Goal: Transaction & Acquisition: Purchase product/service

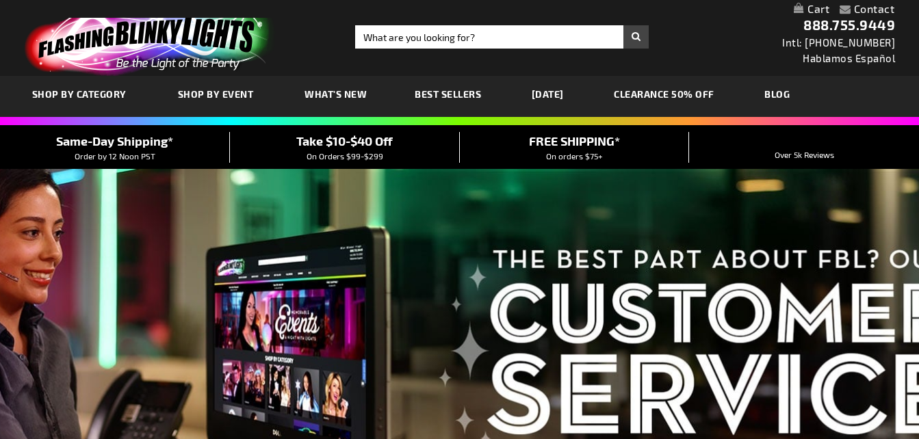
click at [678, 90] on link "CLEARANCE 50% OFF" at bounding box center [663, 94] width 121 height 46
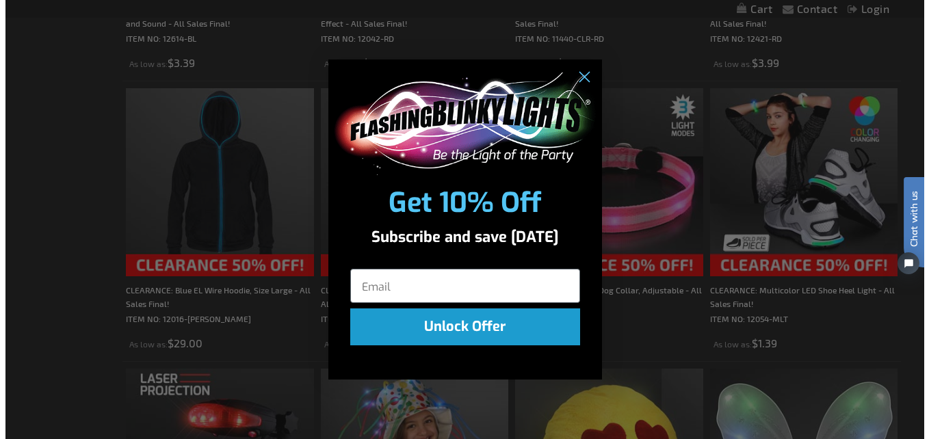
scroll to position [759, 0]
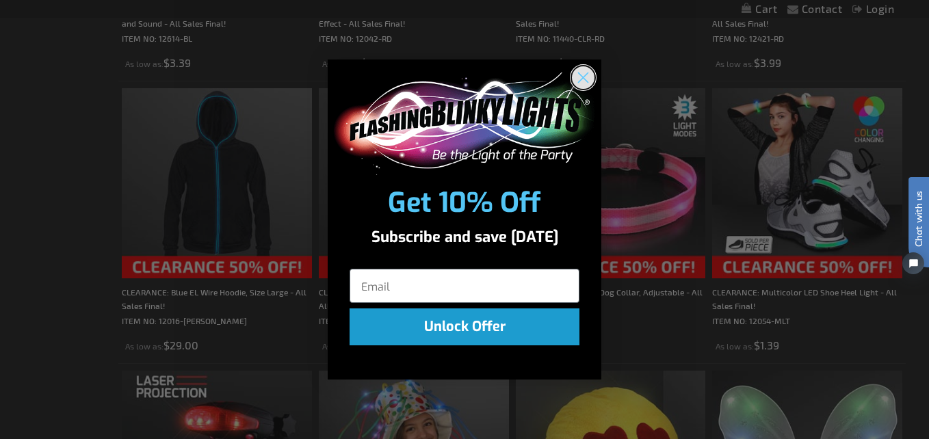
drag, startPoint x: 583, startPoint y: 79, endPoint x: 85, endPoint y: 324, distance: 554.3
click at [582, 79] on icon "Close dialog" at bounding box center [583, 78] width 24 height 24
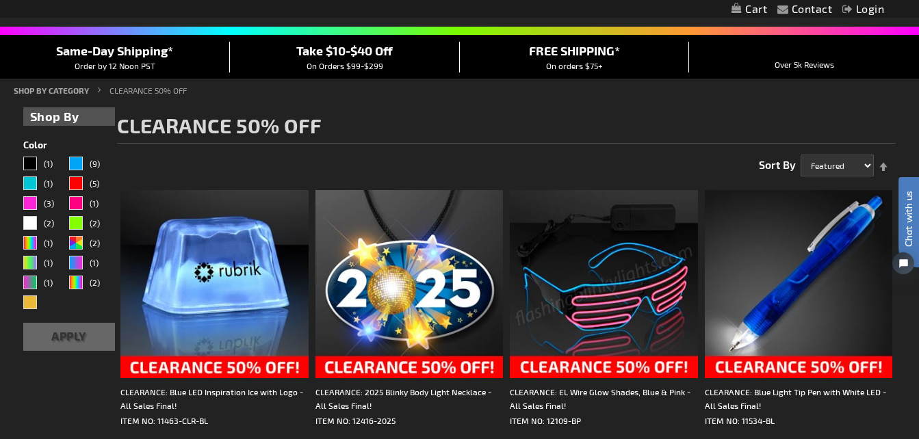
scroll to position [0, 0]
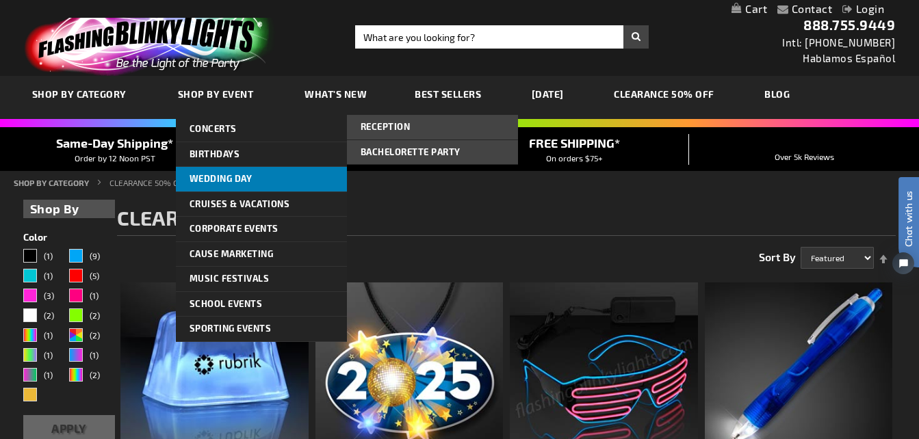
click at [230, 179] on span "Wedding Day" at bounding box center [220, 178] width 63 height 11
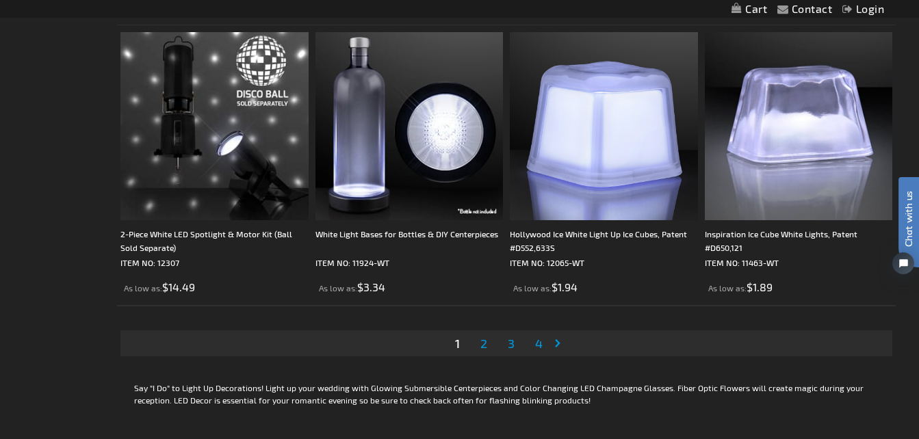
scroll to position [4446, 0]
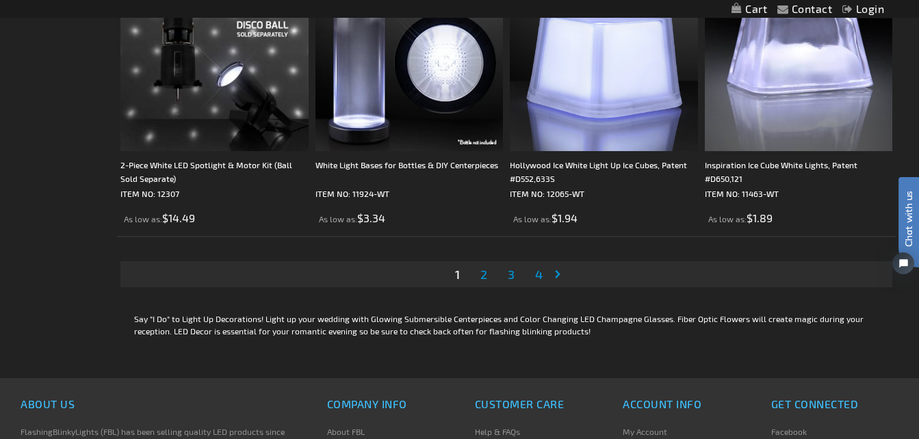
click at [484, 274] on span "2" at bounding box center [483, 274] width 7 height 15
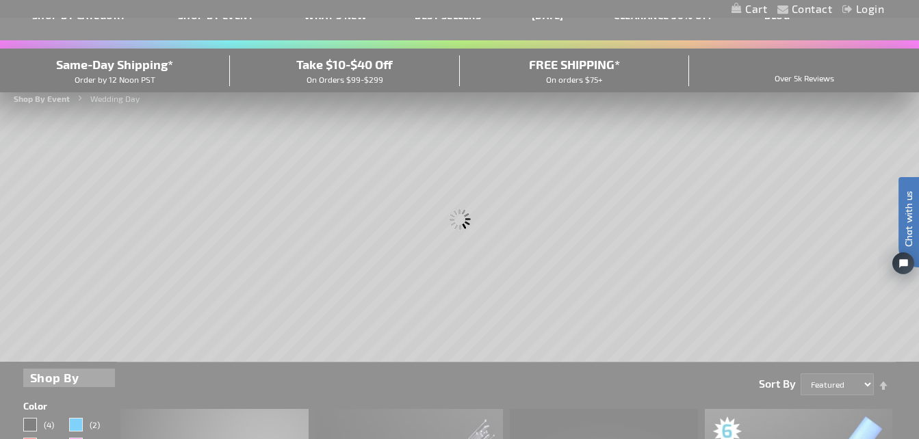
scroll to position [0, 0]
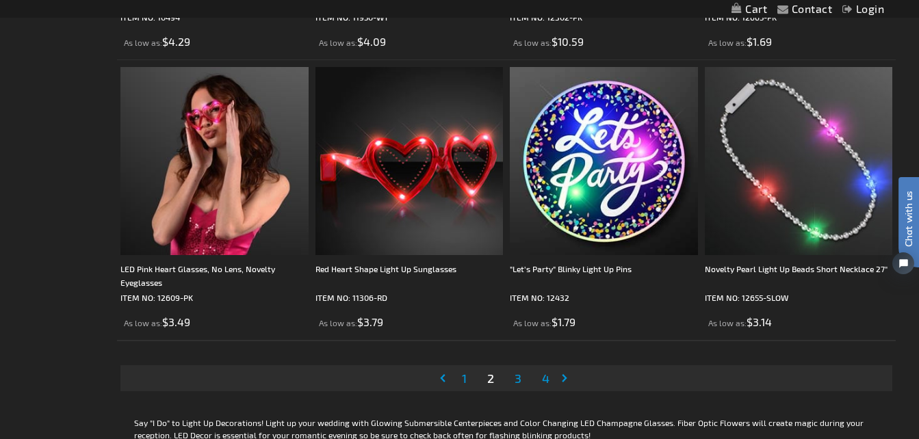
scroll to position [4377, 0]
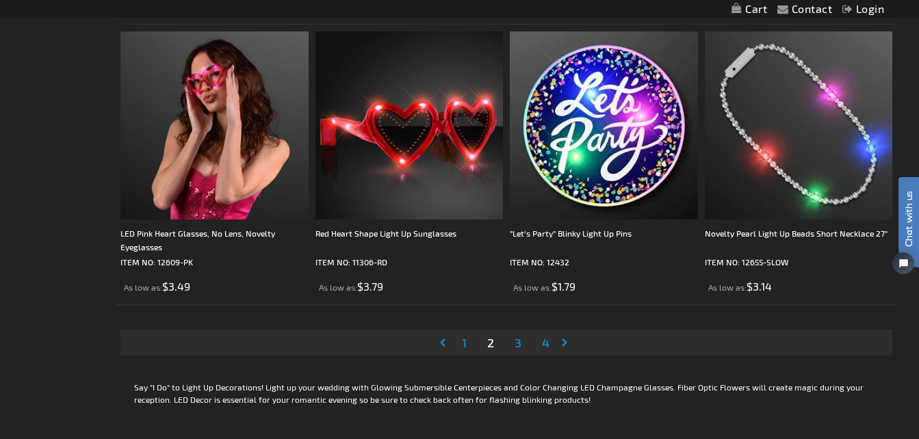
click at [518, 343] on span "3" at bounding box center [517, 342] width 7 height 15
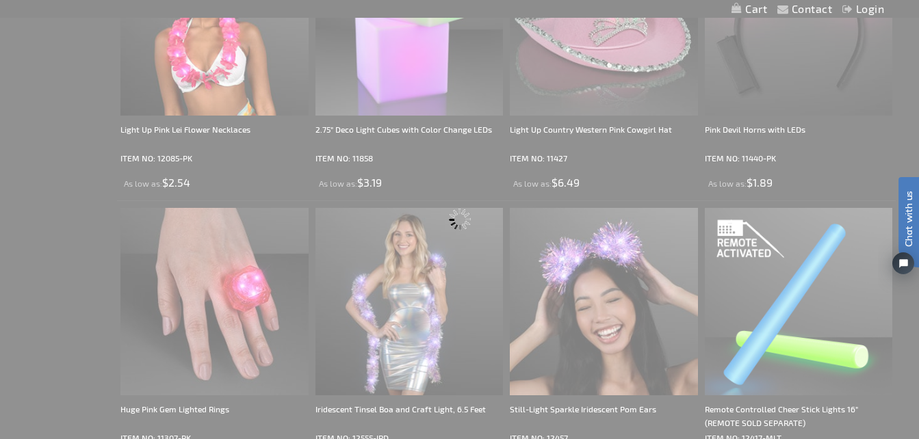
scroll to position [0, 0]
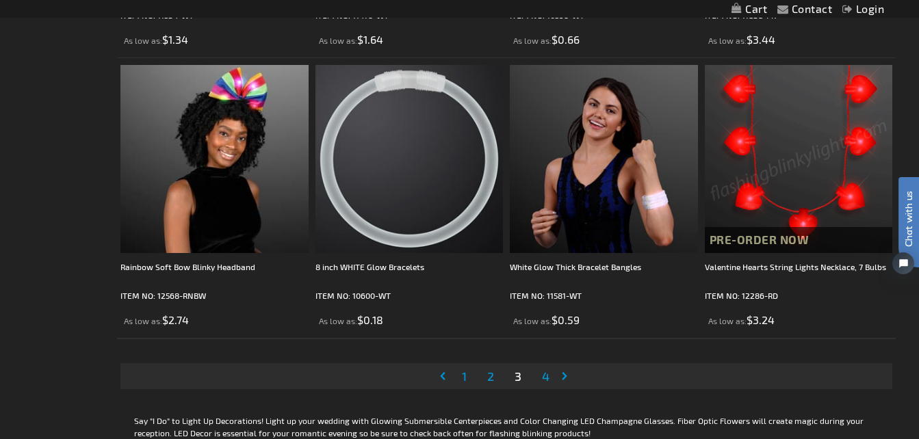
scroll to position [4377, 0]
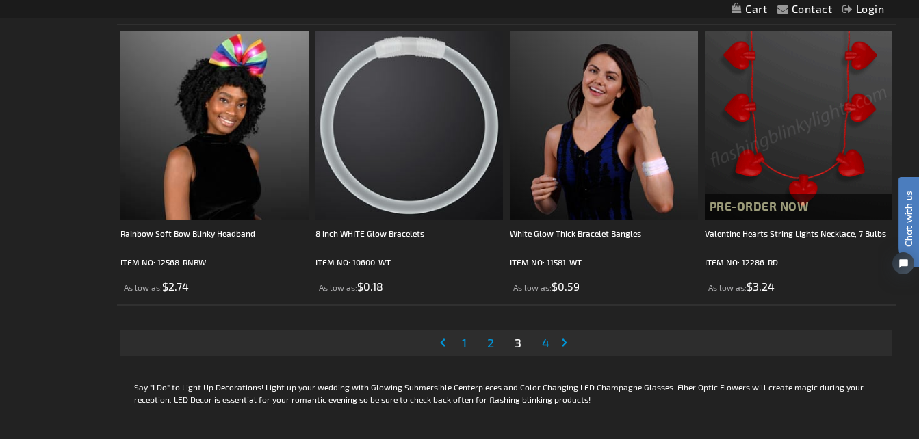
click at [546, 344] on span "4" at bounding box center [546, 342] width 8 height 15
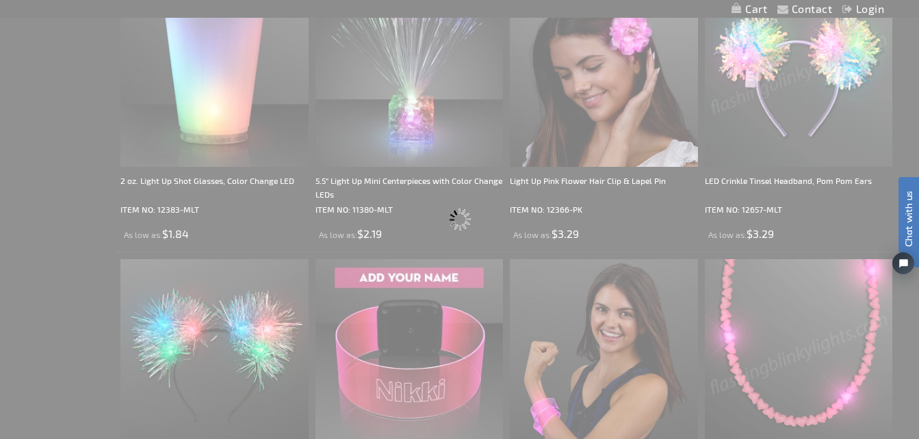
scroll to position [989, 0]
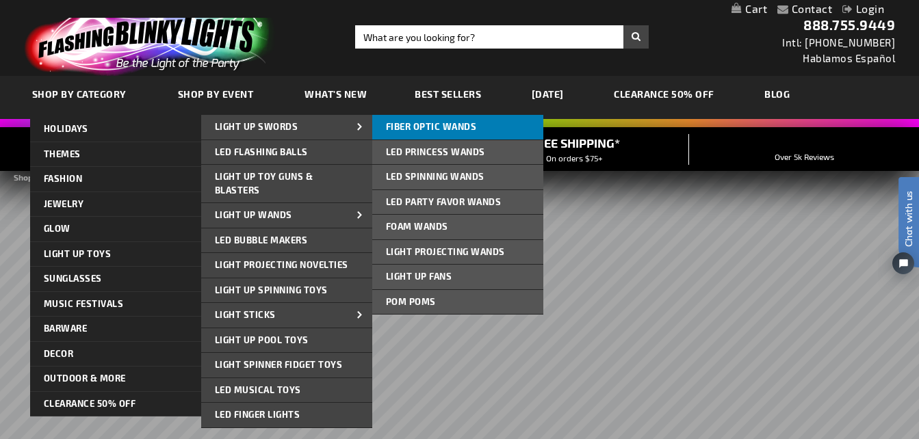
click at [456, 120] on link "Fiber Optic Wands" at bounding box center [457, 127] width 171 height 25
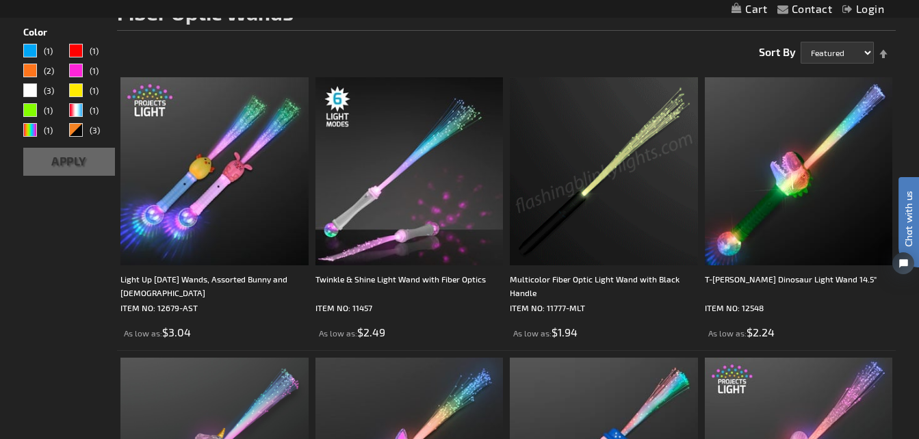
scroll to position [137, 0]
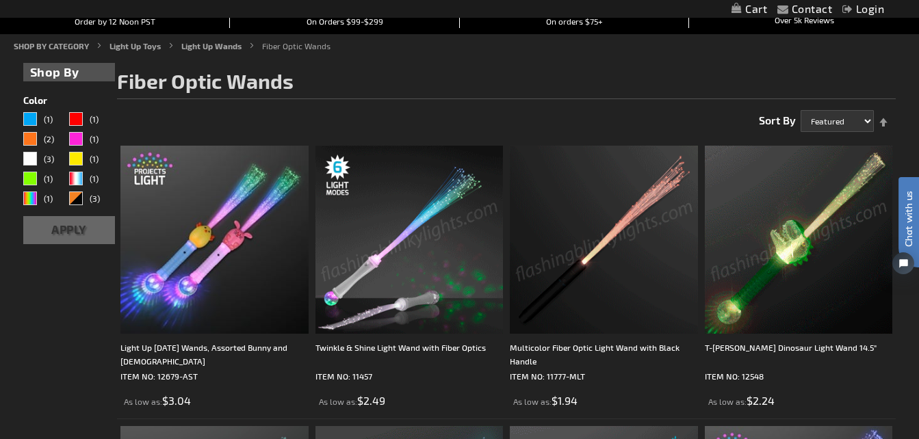
click at [399, 280] on img at bounding box center [409, 240] width 188 height 188
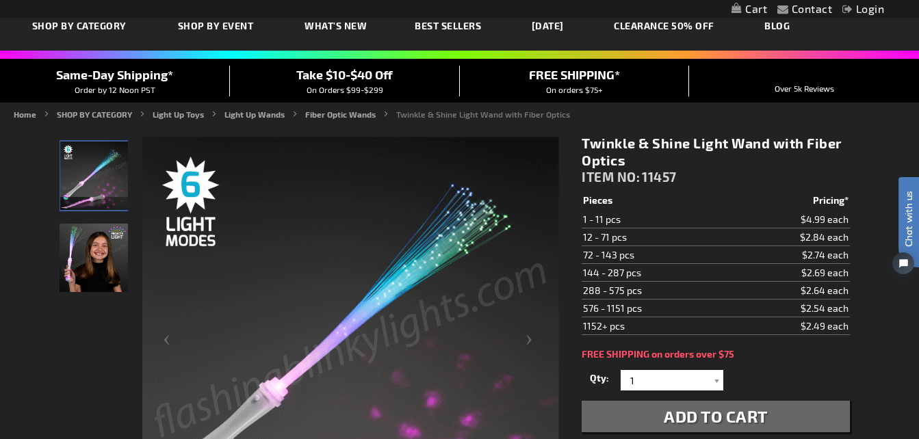
click at [97, 259] on img "Light Up Twinkle & Shine Fiber LED Optic Wands" at bounding box center [94, 258] width 68 height 68
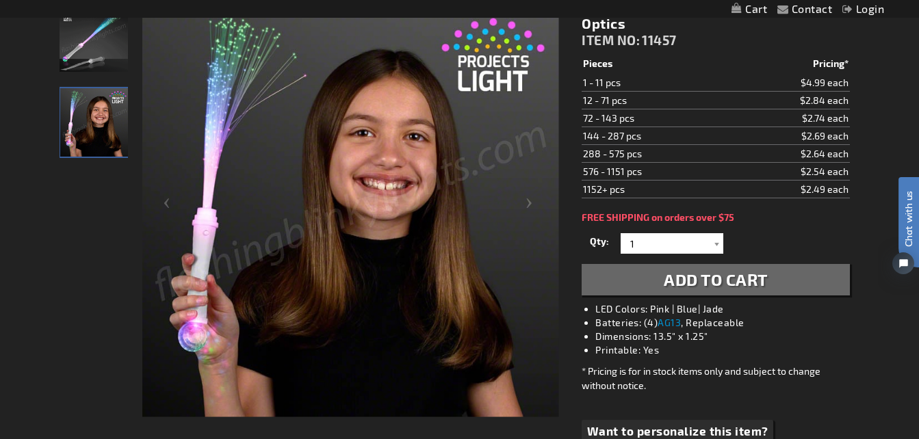
scroll to position [137, 0]
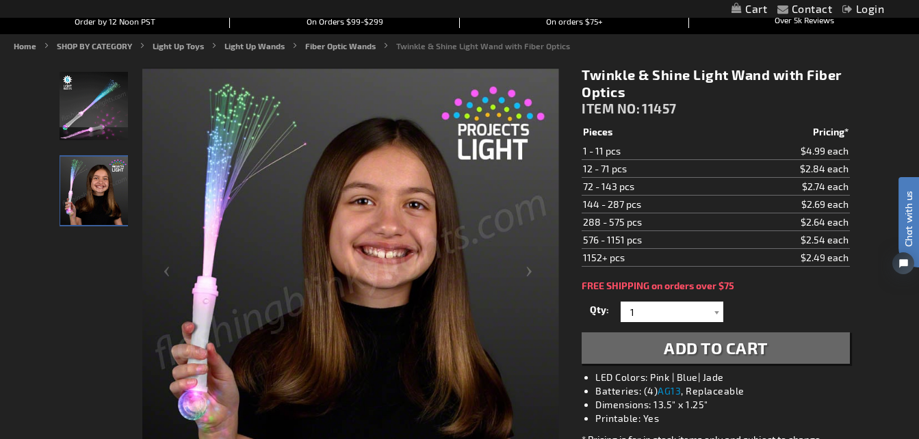
click at [85, 114] on img "Light Up Twinkle & Shine Fiber LED Optic Wands" at bounding box center [94, 106] width 68 height 68
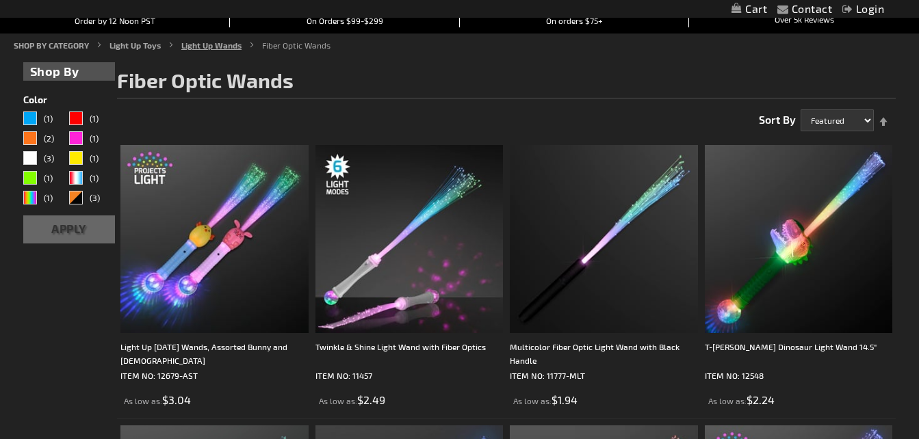
scroll to position [137, 0]
click at [205, 46] on link "Light Up Wands" at bounding box center [211, 45] width 60 height 10
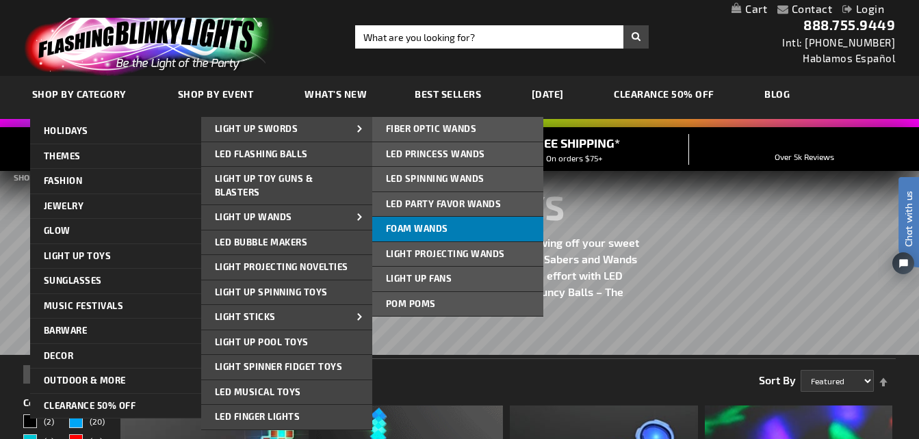
click at [460, 226] on link "Foam Wands" at bounding box center [457, 229] width 171 height 25
